Goal: Task Accomplishment & Management: Manage account settings

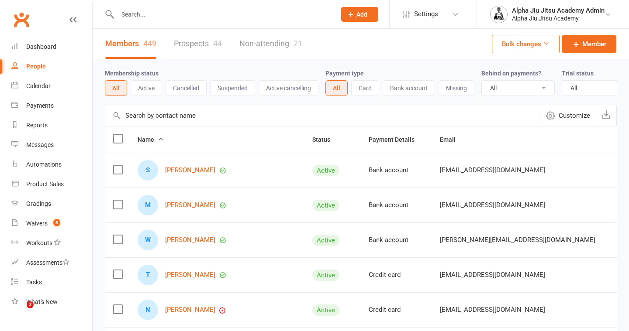
select select "100"
click at [140, 118] on input "text" at bounding box center [322, 115] width 434 height 21
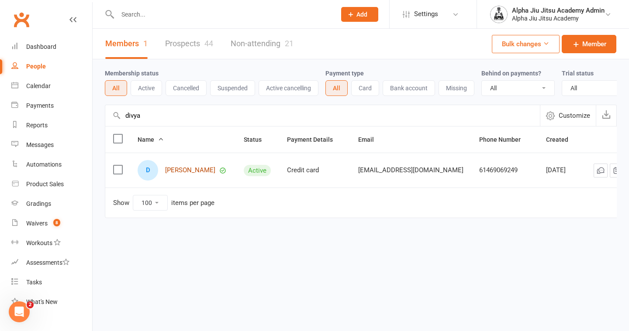
type input "divya"
click at [180, 173] on link "[PERSON_NAME]" at bounding box center [190, 170] width 50 height 7
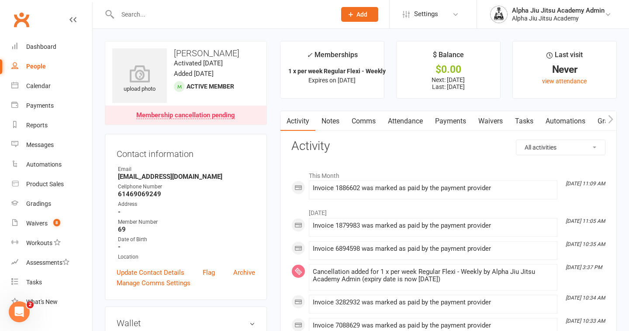
click at [455, 121] on link "Payments" at bounding box center [450, 121] width 43 height 20
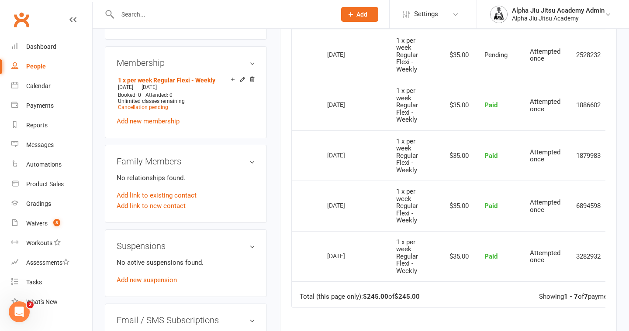
scroll to position [0, 30]
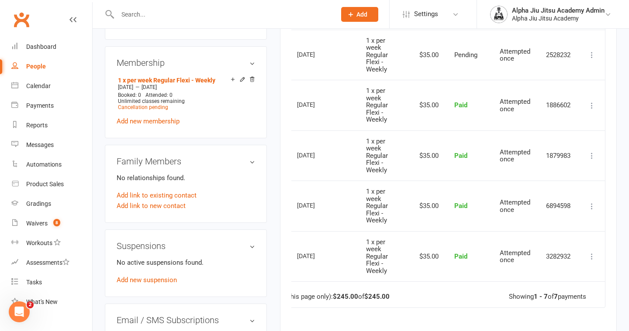
click at [592, 257] on icon at bounding box center [591, 256] width 9 height 9
click at [565, 275] on link "Refund" at bounding box center [553, 273] width 86 height 17
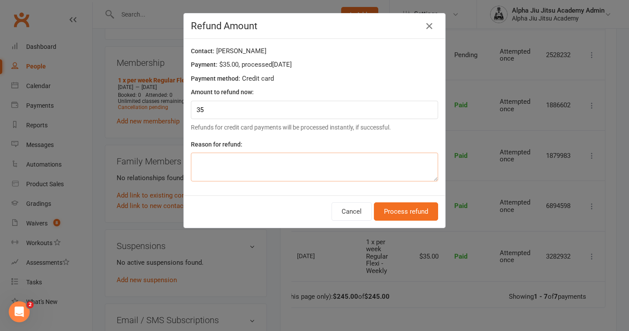
click at [403, 165] on textarea at bounding box center [314, 167] width 247 height 29
type textarea "Incorrect Charge"
click at [410, 213] on button "Process refund" at bounding box center [406, 212] width 64 height 18
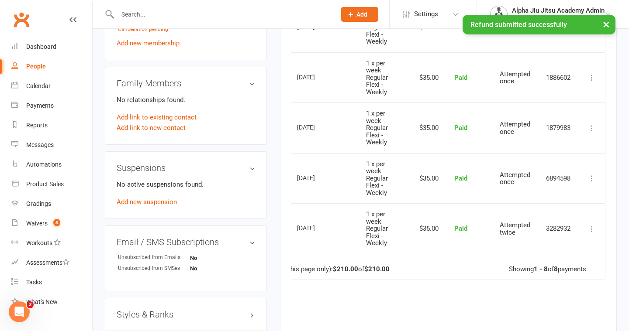
scroll to position [415, 0]
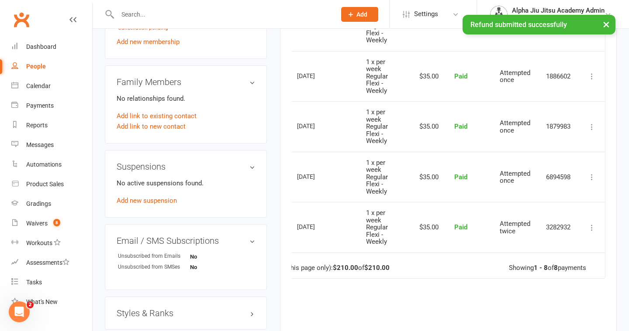
click at [593, 178] on icon at bounding box center [591, 177] width 9 height 9
click at [567, 197] on link "Refund" at bounding box center [553, 194] width 86 height 17
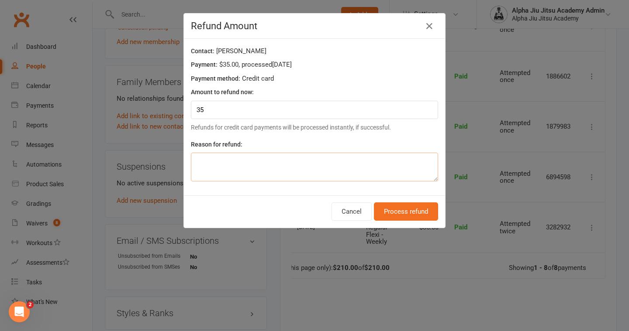
click at [321, 162] on textarea at bounding box center [314, 167] width 247 height 29
type textarea "Incorrect Charge"
click at [421, 217] on button "Process refund" at bounding box center [406, 212] width 64 height 18
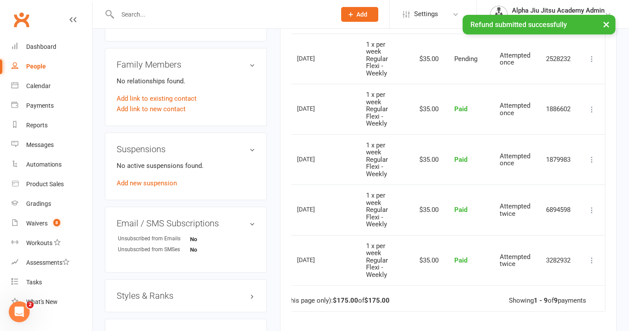
scroll to position [405, 0]
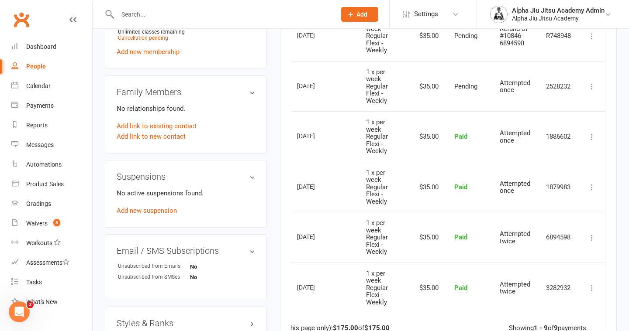
click at [592, 190] on icon at bounding box center [591, 187] width 9 height 9
click at [559, 200] on link "Refund" at bounding box center [553, 204] width 86 height 17
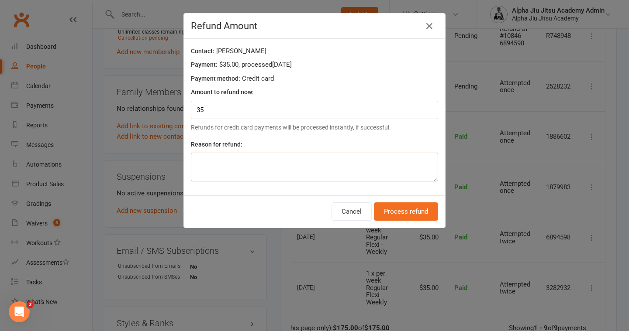
click at [375, 173] on textarea at bounding box center [314, 167] width 247 height 29
type textarea "Incorrect Charge"
click at [412, 213] on button "Process refund" at bounding box center [406, 212] width 64 height 18
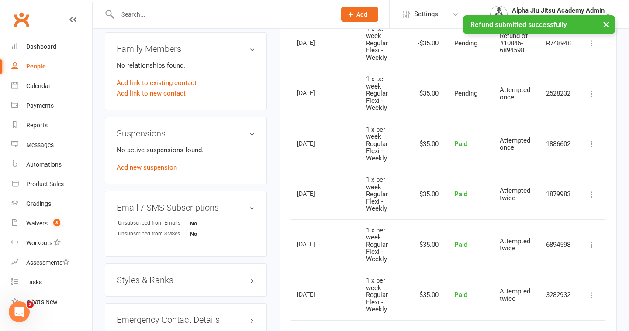
scroll to position [448, 0]
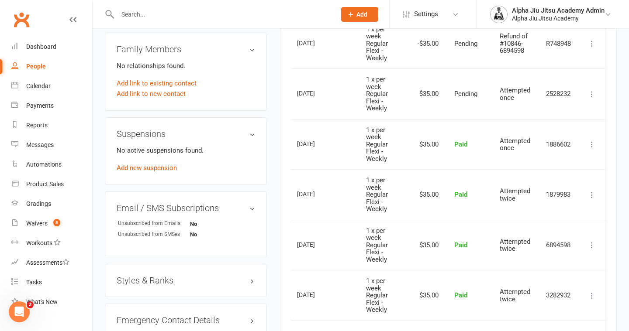
click at [592, 148] on icon at bounding box center [591, 144] width 9 height 9
click at [553, 165] on link "Refund" at bounding box center [553, 161] width 86 height 17
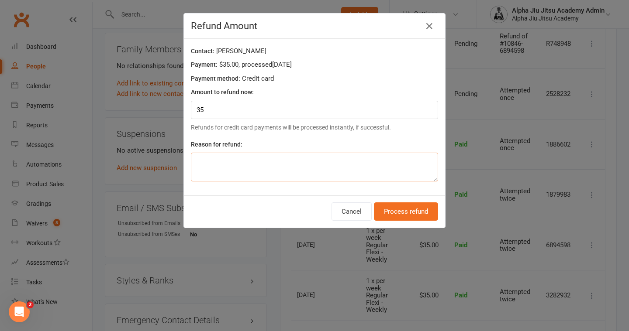
click at [325, 156] on textarea at bounding box center [314, 167] width 247 height 29
type textarea "Incorrect Charge"
click at [411, 215] on button "Process refund" at bounding box center [406, 212] width 64 height 18
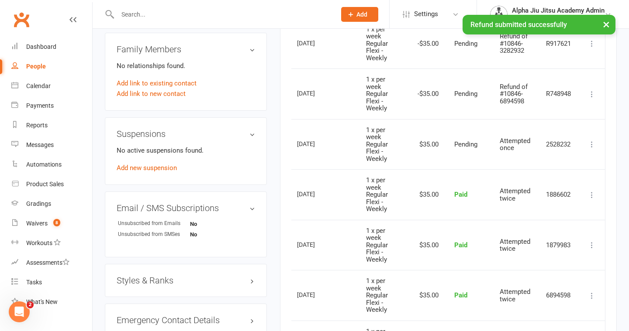
click at [591, 195] on icon at bounding box center [591, 195] width 9 height 9
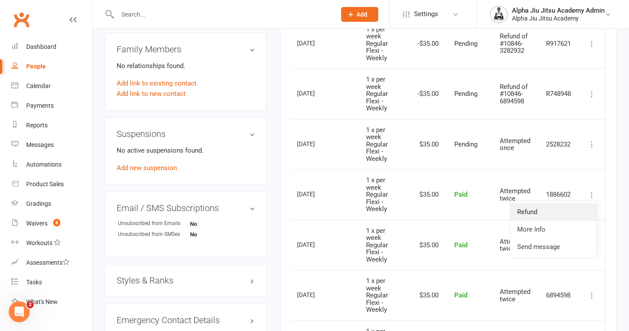
click at [561, 209] on link "Refund" at bounding box center [553, 211] width 86 height 17
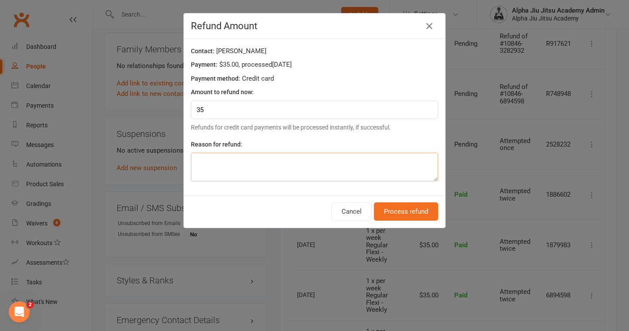
click at [319, 173] on textarea at bounding box center [314, 167] width 247 height 29
type textarea "Incorrect Charge"
click at [418, 212] on button "Process refund" at bounding box center [406, 212] width 64 height 18
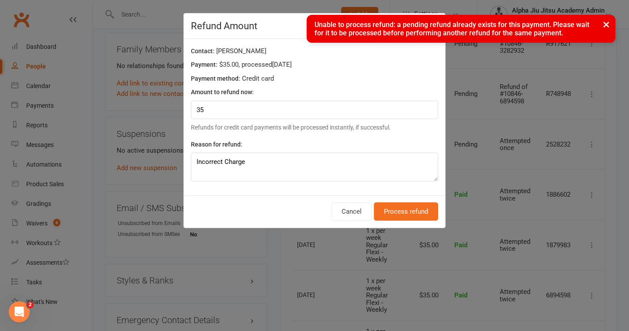
click at [606, 25] on button "×" at bounding box center [606, 24] width 16 height 19
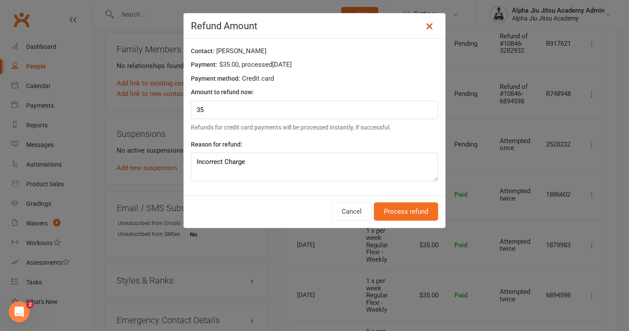
click at [427, 21] on icon at bounding box center [429, 26] width 10 height 10
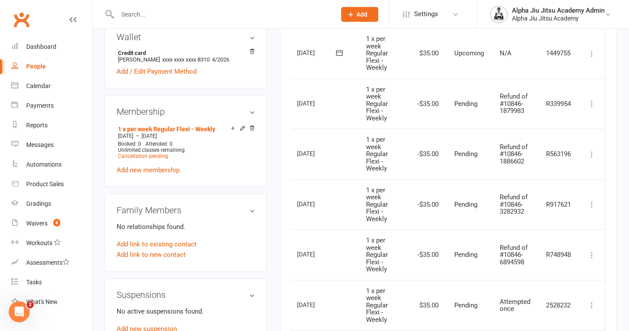
scroll to position [287, 0]
